Goal: Task Accomplishment & Management: Complete application form

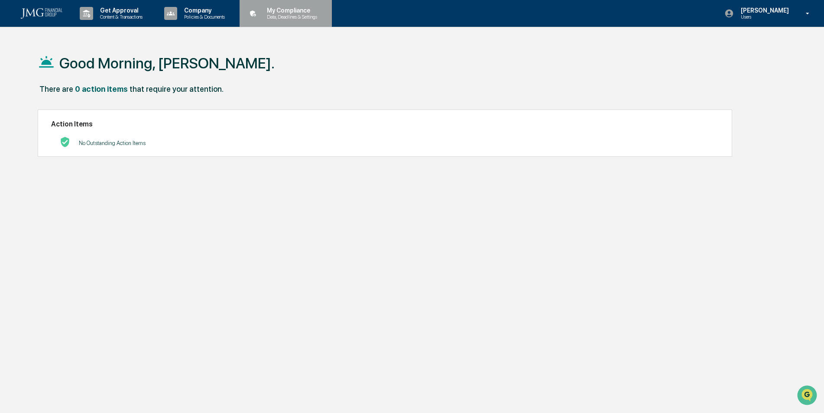
click at [305, 16] on p "Data, Deadlines & Settings" at bounding box center [291, 17] width 62 height 6
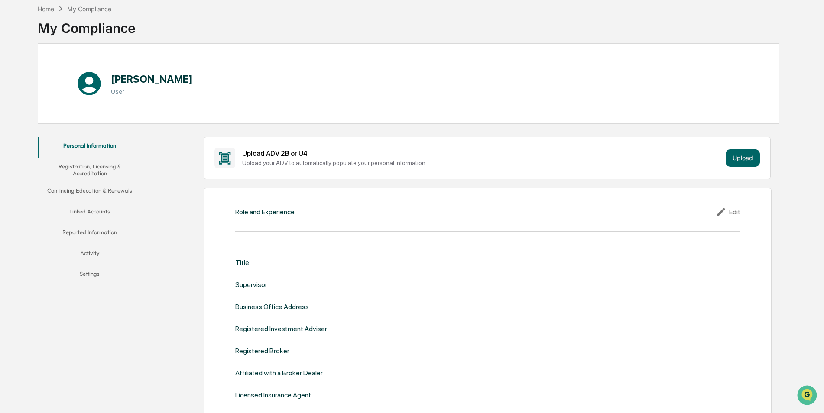
scroll to position [43, 0]
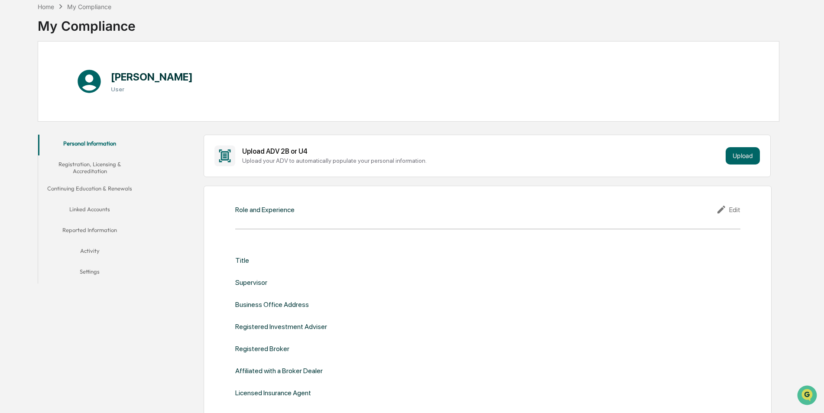
click at [107, 234] on button "Reported Information" at bounding box center [90, 231] width 104 height 21
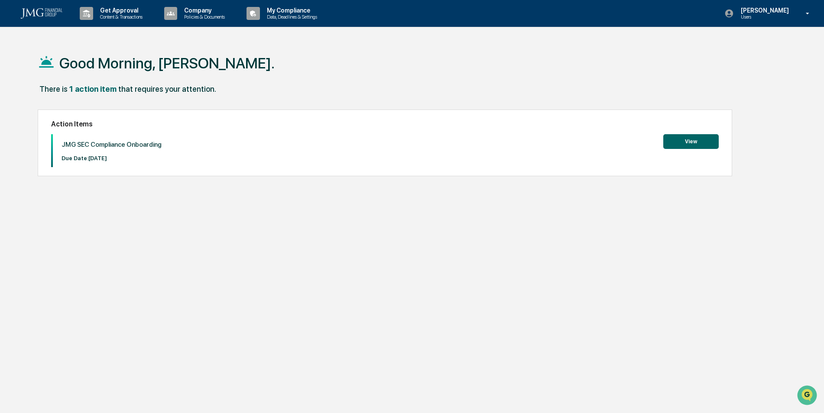
click at [674, 146] on button "View" at bounding box center [691, 141] width 55 height 15
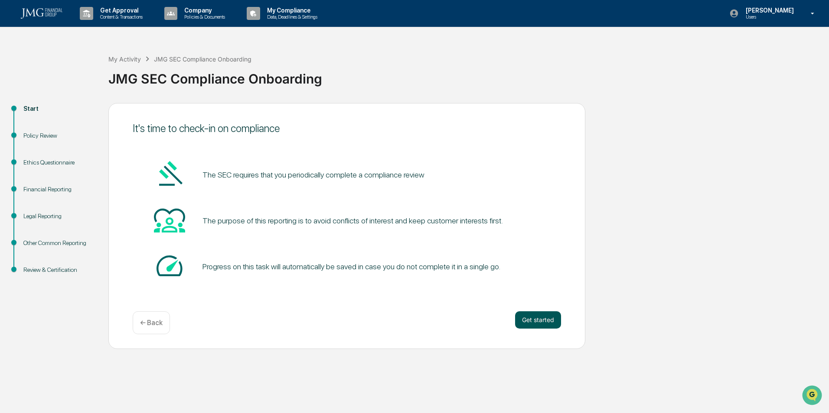
click at [540, 322] on button "Get started" at bounding box center [538, 320] width 46 height 17
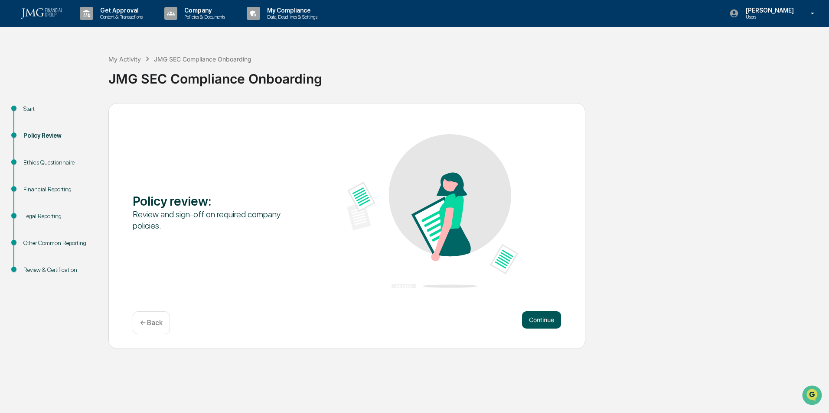
click at [543, 323] on button "Continue" at bounding box center [541, 320] width 39 height 17
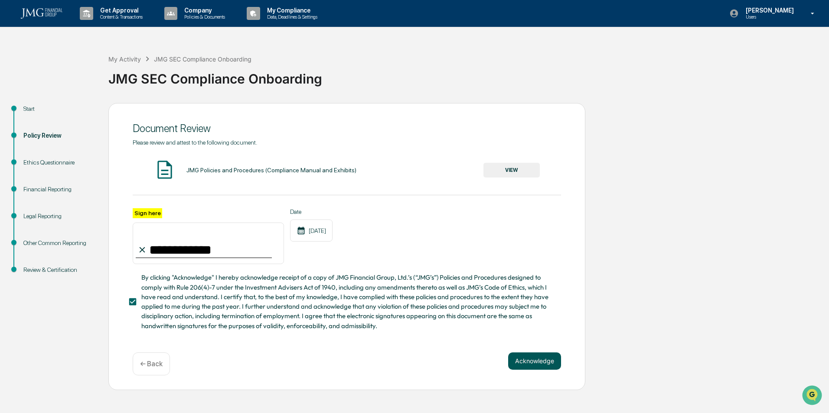
click at [549, 361] on button "Acknowledge" at bounding box center [534, 361] width 53 height 17
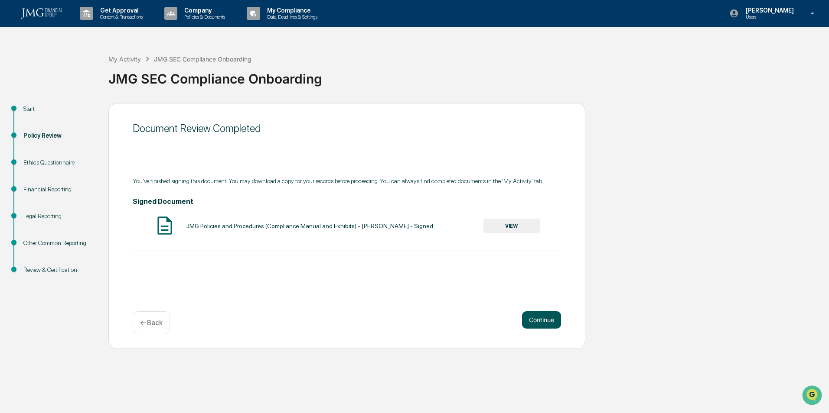
click at [546, 319] on button "Continue" at bounding box center [541, 320] width 39 height 17
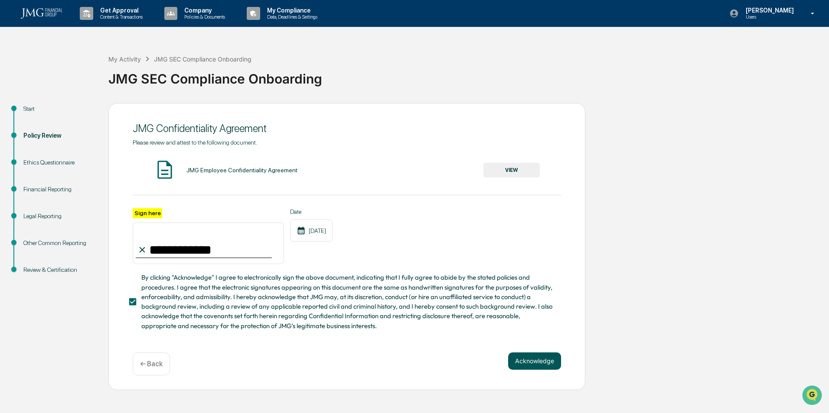
click at [545, 361] on button "Acknowledge" at bounding box center [534, 361] width 53 height 17
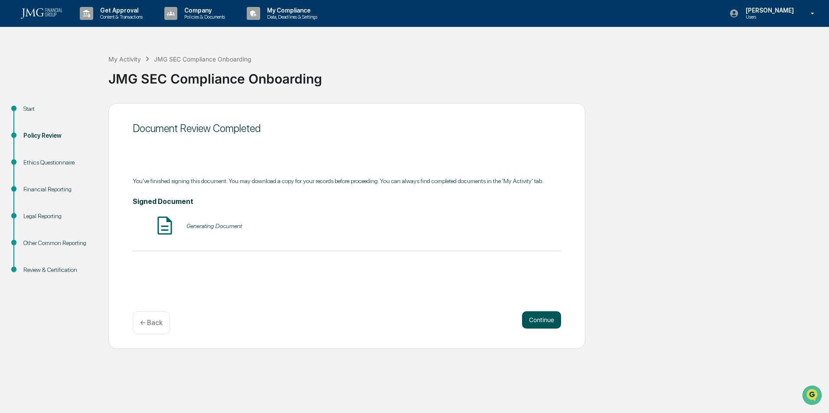
click at [537, 322] on button "Continue" at bounding box center [541, 320] width 39 height 17
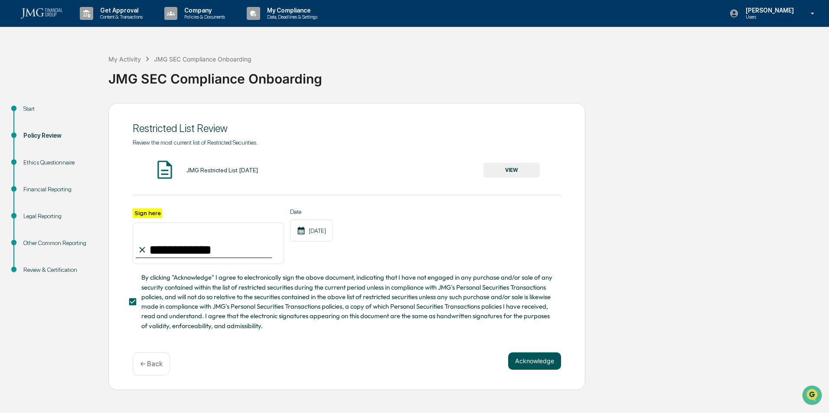
click at [546, 370] on button "Acknowledge" at bounding box center [534, 361] width 53 height 17
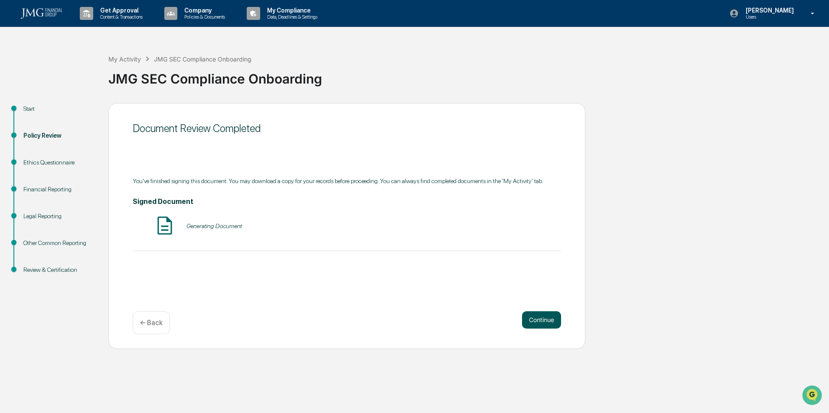
click at [533, 328] on button "Continue" at bounding box center [541, 320] width 39 height 17
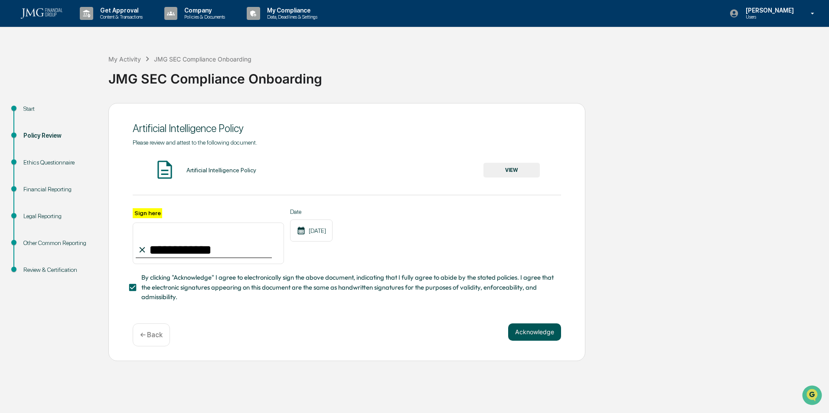
click at [533, 336] on button "Acknowledge" at bounding box center [534, 332] width 53 height 17
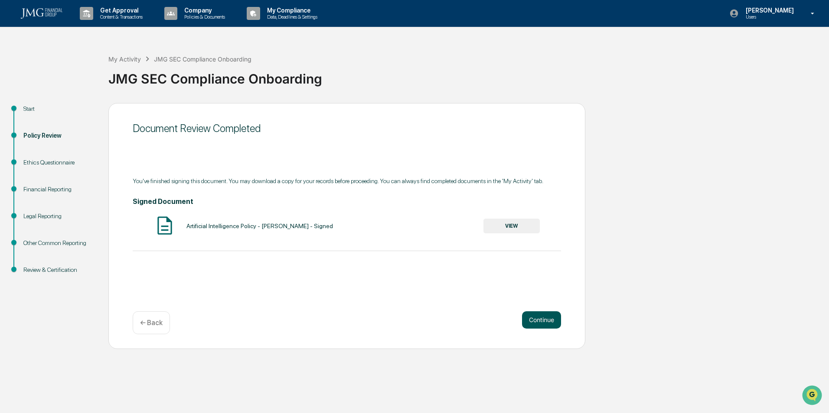
click at [536, 324] on button "Continue" at bounding box center [541, 320] width 39 height 17
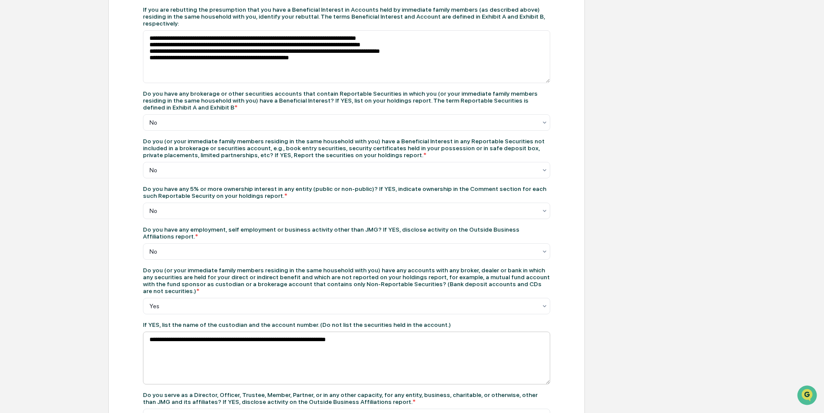
scroll to position [303, 0]
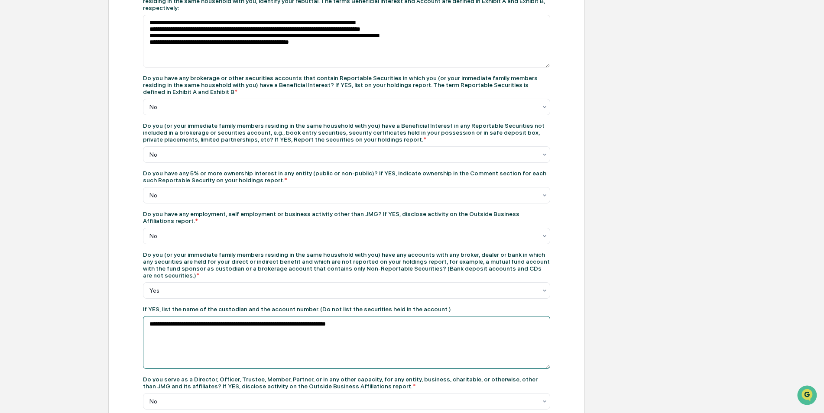
drag, startPoint x: 191, startPoint y: 295, endPoint x: 195, endPoint y: 297, distance: 5.1
drag, startPoint x: 192, startPoint y: 299, endPoint x: 241, endPoint y: 296, distance: 48.2
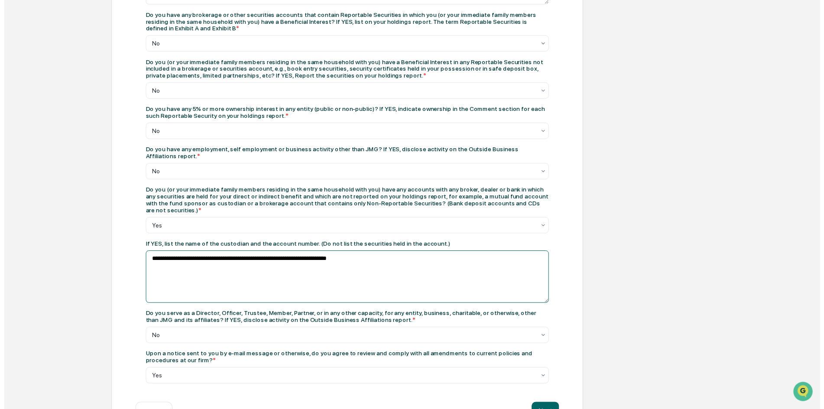
scroll to position [369, 0]
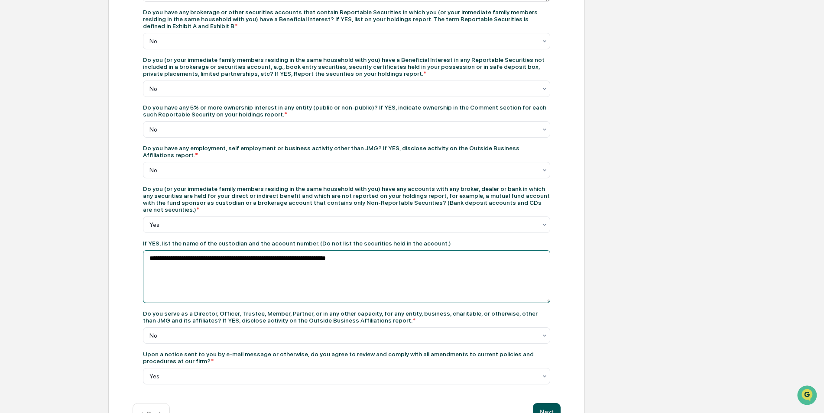
type textarea "**********"
click at [553, 404] on button "Next" at bounding box center [547, 412] width 28 height 17
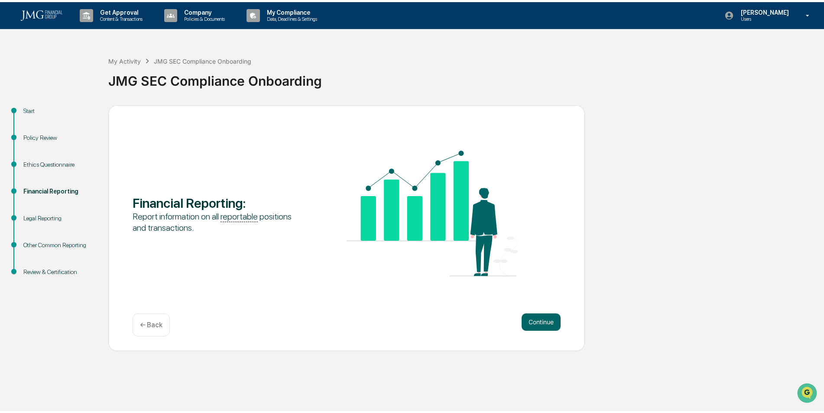
scroll to position [0, 0]
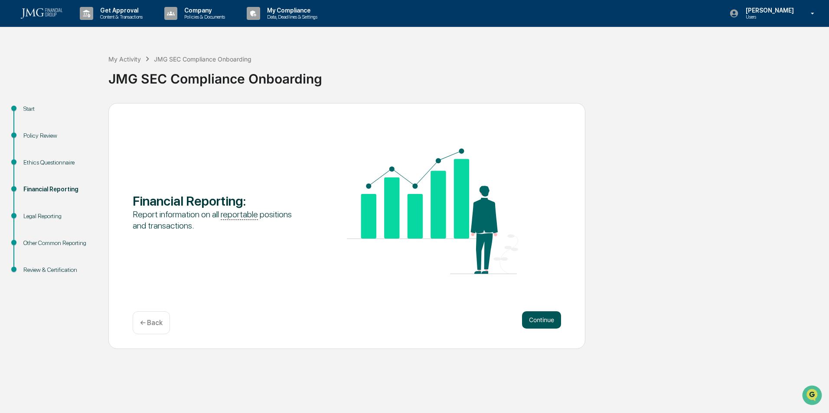
click at [541, 322] on button "Continue" at bounding box center [541, 320] width 39 height 17
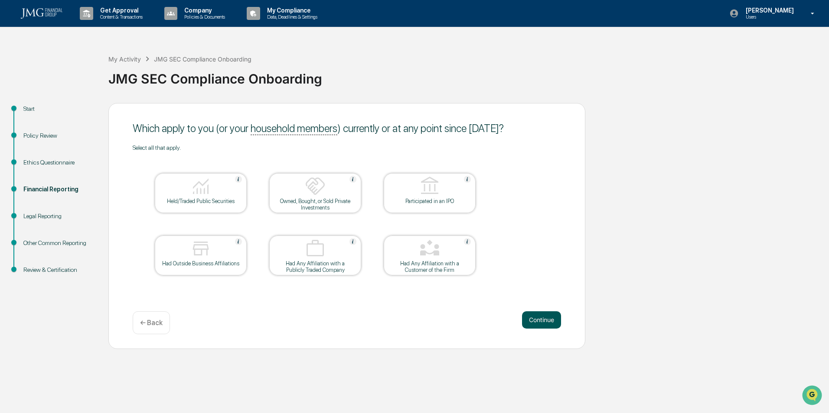
click at [544, 317] on button "Continue" at bounding box center [541, 320] width 39 height 17
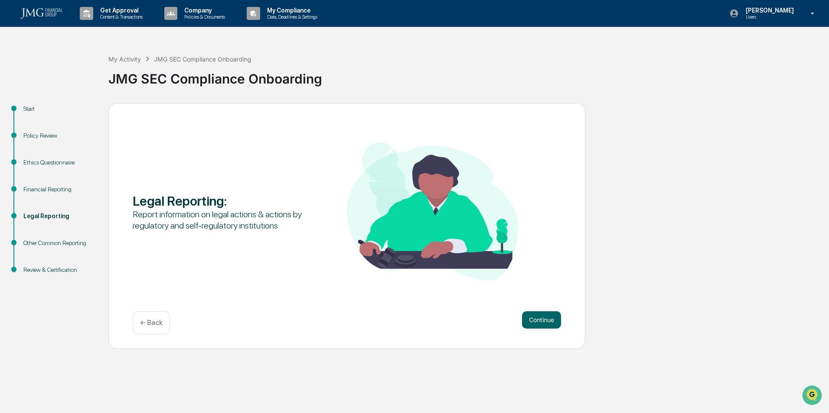
click at [544, 317] on button "Continue" at bounding box center [541, 320] width 39 height 17
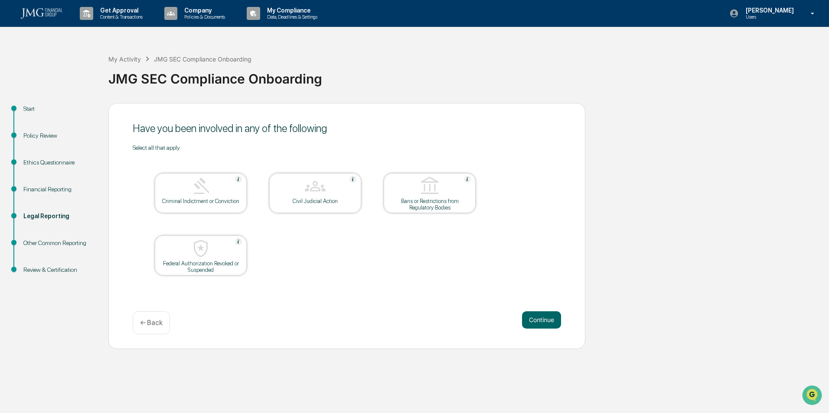
click at [544, 317] on button "Continue" at bounding box center [541, 320] width 39 height 17
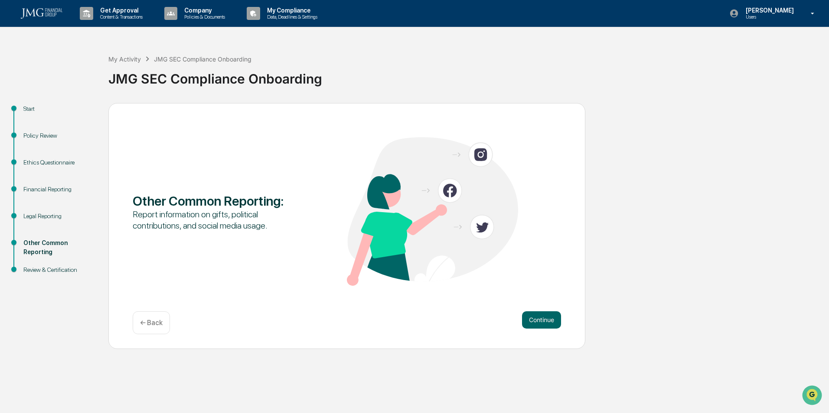
click at [544, 317] on button "Continue" at bounding box center [541, 320] width 39 height 17
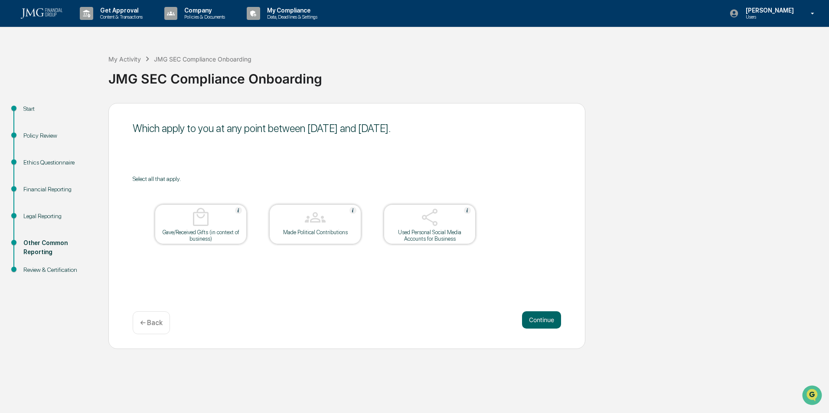
click at [544, 317] on button "Continue" at bounding box center [541, 320] width 39 height 17
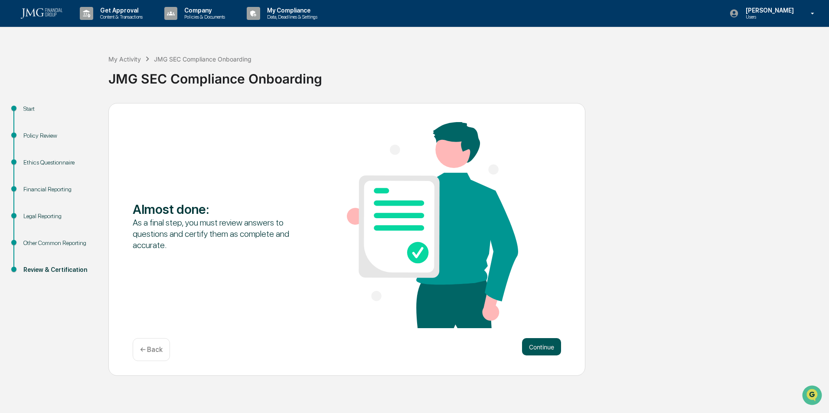
click at [533, 344] on button "Continue" at bounding box center [541, 346] width 39 height 17
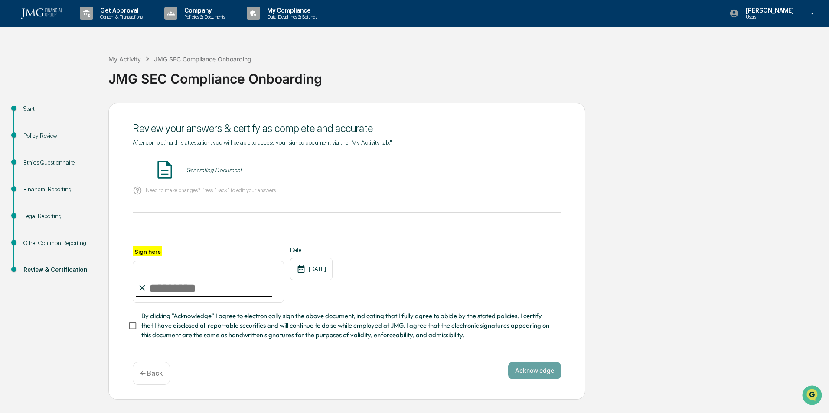
click at [217, 283] on input "Sign here" at bounding box center [208, 282] width 151 height 42
type input "**********"
click at [153, 331] on span "By clicking "Acknowledge" I agree to electronically sign the above document, in…" at bounding box center [347, 326] width 413 height 29
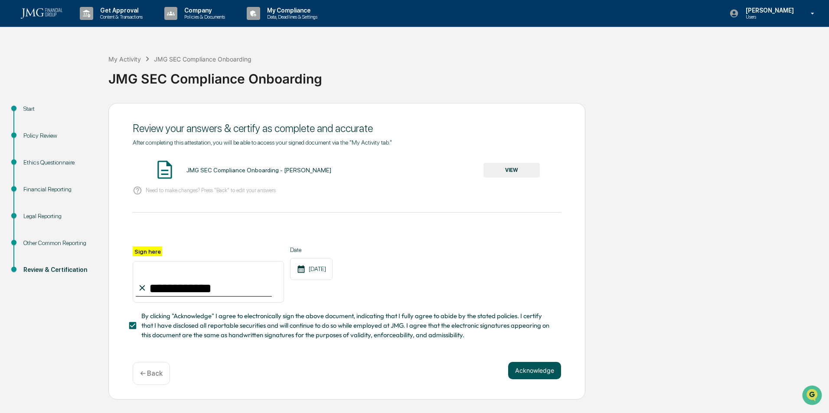
click at [533, 374] on button "Acknowledge" at bounding box center [534, 370] width 53 height 17
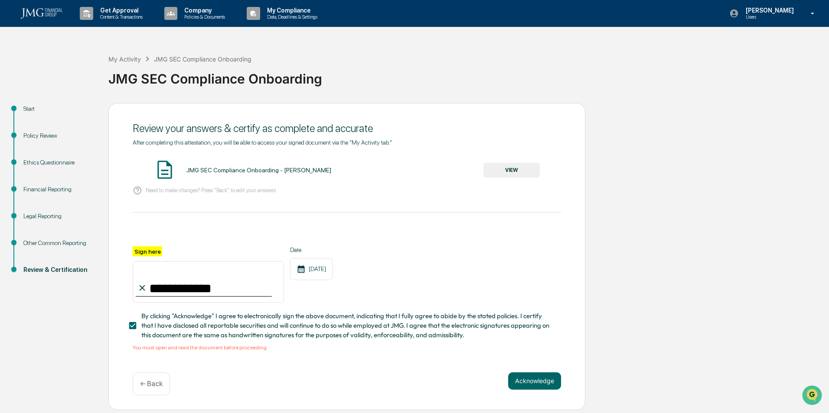
click at [501, 168] on button "VIEW" at bounding box center [511, 170] width 56 height 15
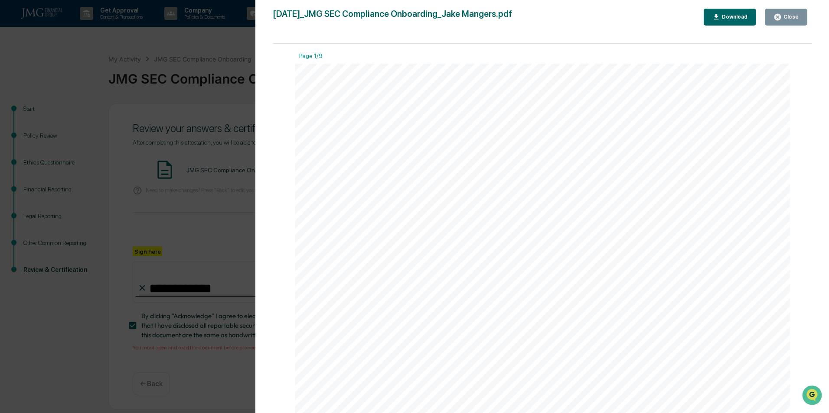
click at [781, 18] on icon "button" at bounding box center [777, 17] width 8 height 8
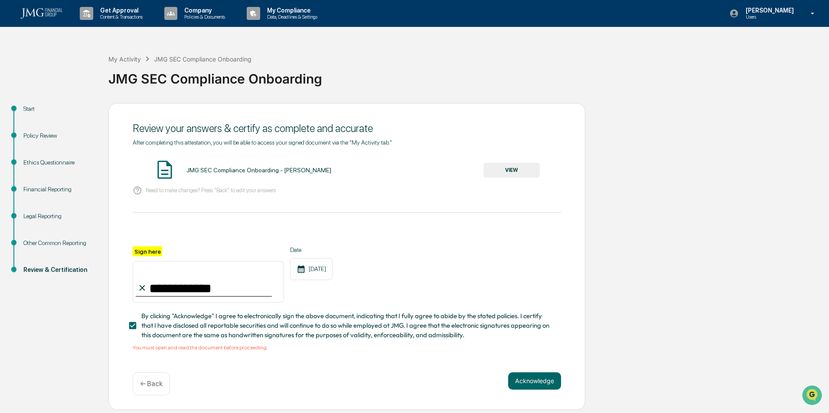
click at [56, 163] on div "Ethics Questionnaire" at bounding box center [58, 162] width 71 height 9
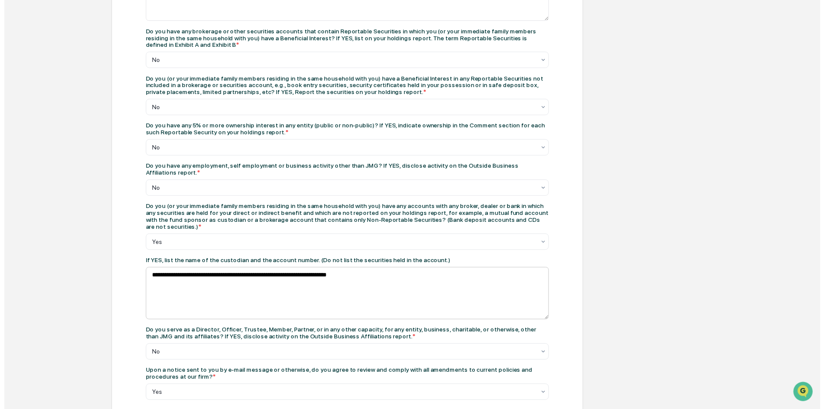
scroll to position [369, 0]
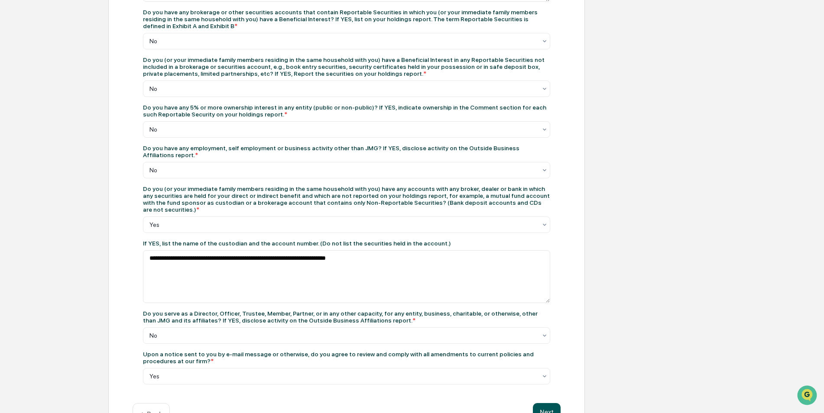
click at [550, 404] on button "Next" at bounding box center [547, 412] width 28 height 17
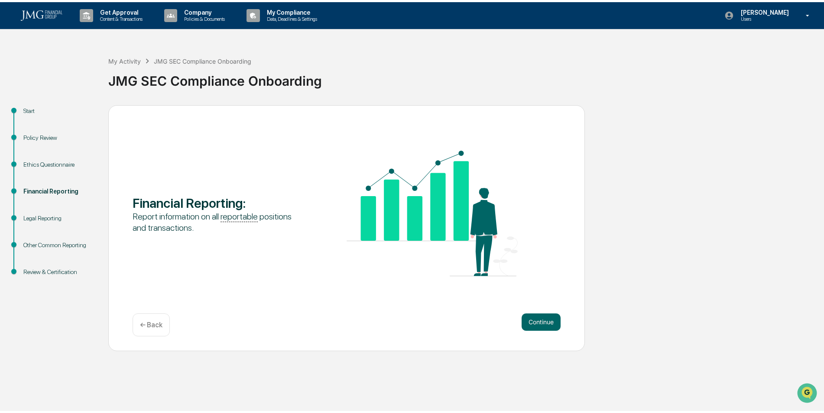
scroll to position [0, 0]
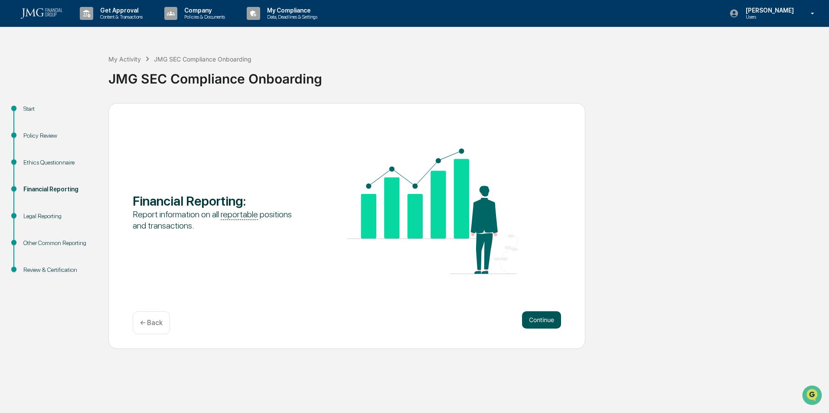
click at [550, 325] on button "Continue" at bounding box center [541, 320] width 39 height 17
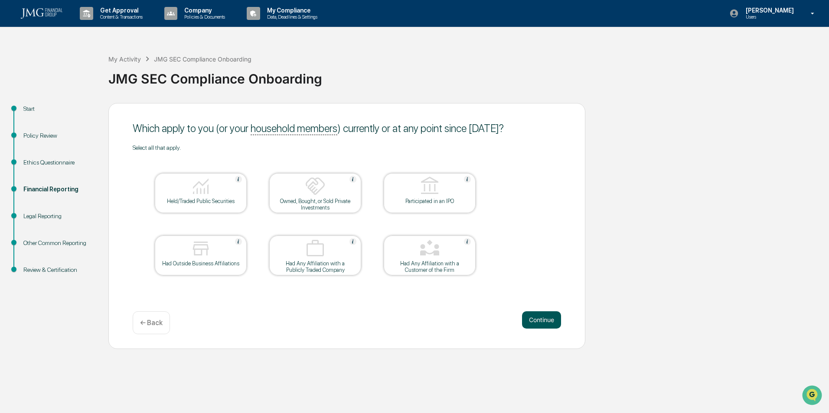
click at [530, 317] on button "Continue" at bounding box center [541, 320] width 39 height 17
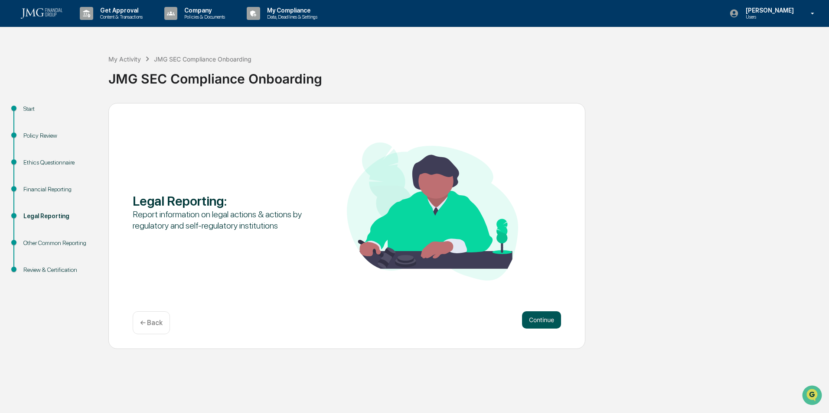
click at [529, 320] on button "Continue" at bounding box center [541, 320] width 39 height 17
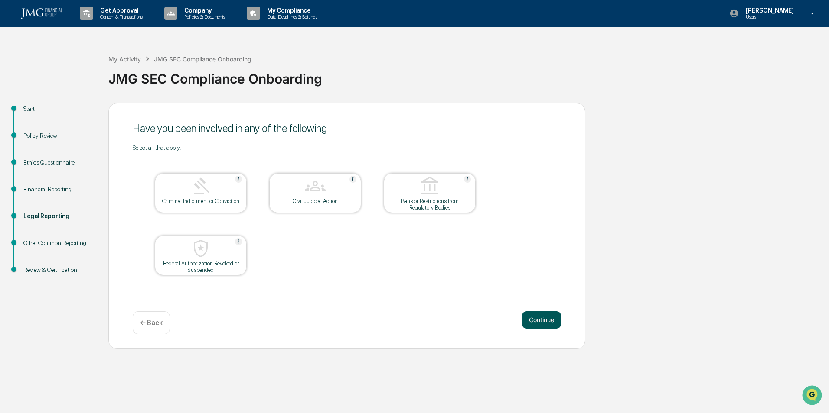
click at [530, 323] on button "Continue" at bounding box center [541, 320] width 39 height 17
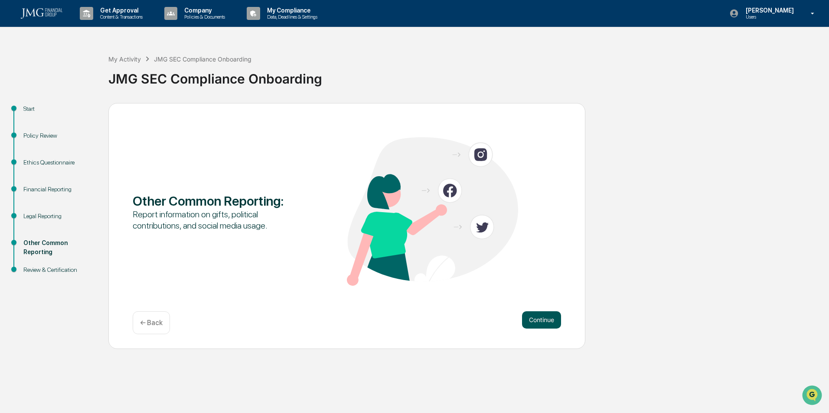
click at [532, 324] on button "Continue" at bounding box center [541, 320] width 39 height 17
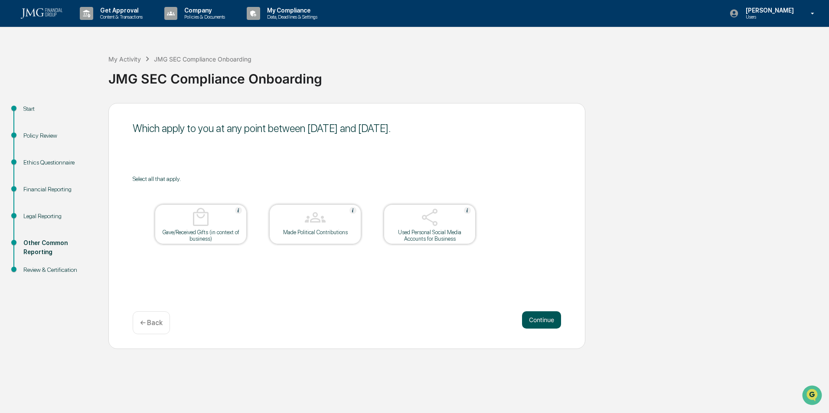
click at [536, 322] on button "Continue" at bounding box center [541, 320] width 39 height 17
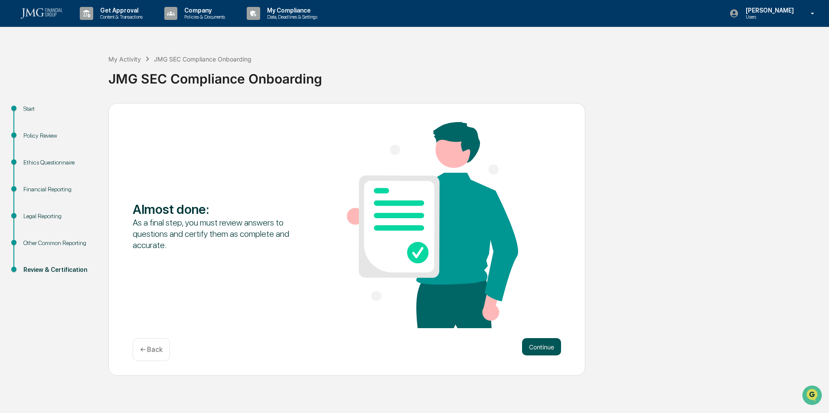
click at [538, 342] on button "Continue" at bounding box center [541, 346] width 39 height 17
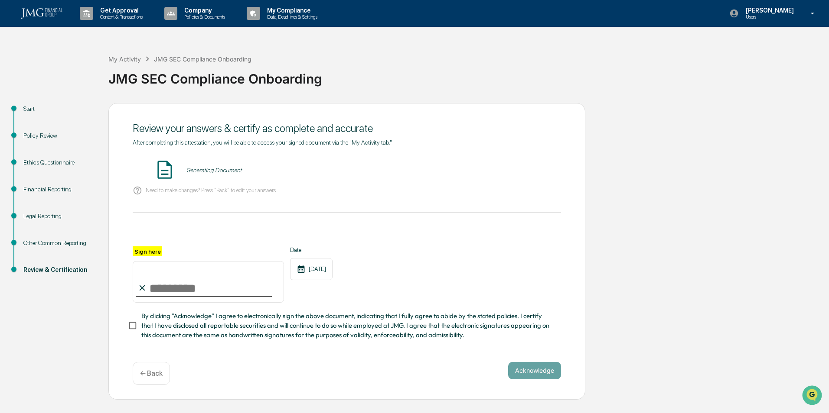
click at [213, 280] on input "Sign here" at bounding box center [208, 282] width 151 height 42
type input "**********"
click at [515, 181] on div "JMG SEC Compliance Onboarding - Jake Mangers VIEW" at bounding box center [347, 170] width 428 height 23
click at [520, 175] on button "VIEW" at bounding box center [511, 170] width 56 height 15
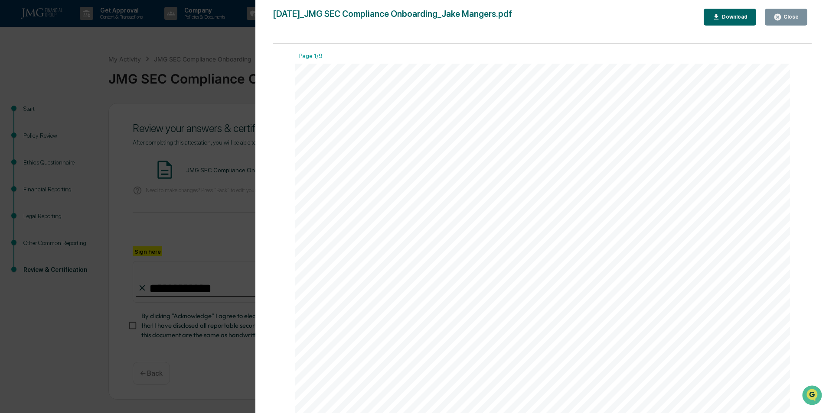
click at [786, 19] on div "Close" at bounding box center [789, 17] width 17 height 6
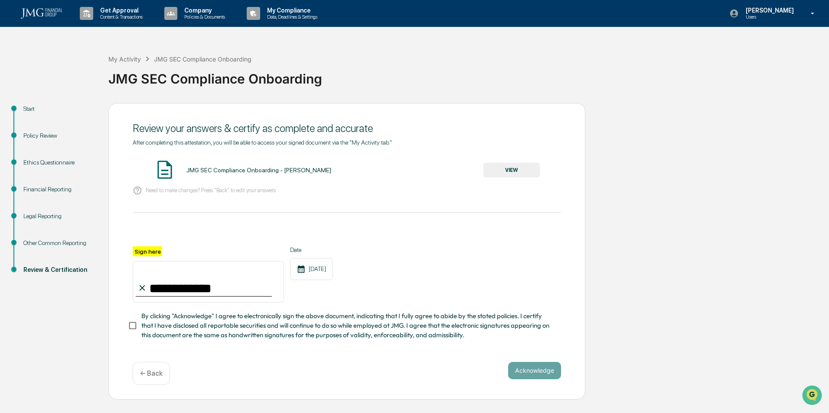
click at [232, 329] on span "By clicking "Acknowledge" I agree to electronically sign the above document, in…" at bounding box center [347, 326] width 413 height 29
click at [545, 373] on button "Acknowledge" at bounding box center [534, 370] width 53 height 17
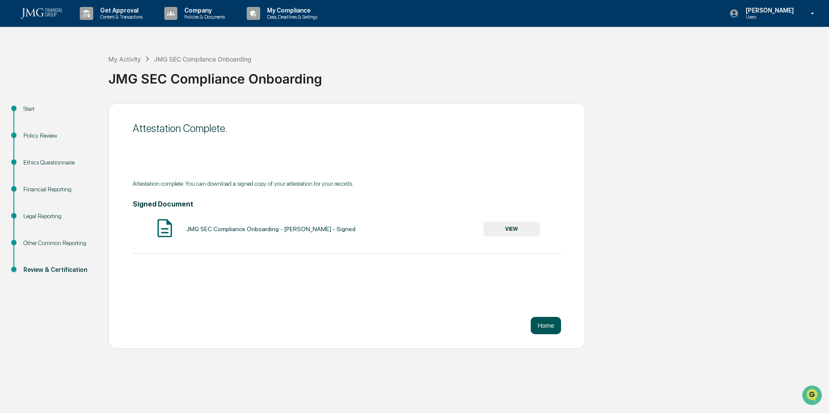
click at [554, 332] on button "Home" at bounding box center [545, 325] width 30 height 17
